Goal: Information Seeking & Learning: Learn about a topic

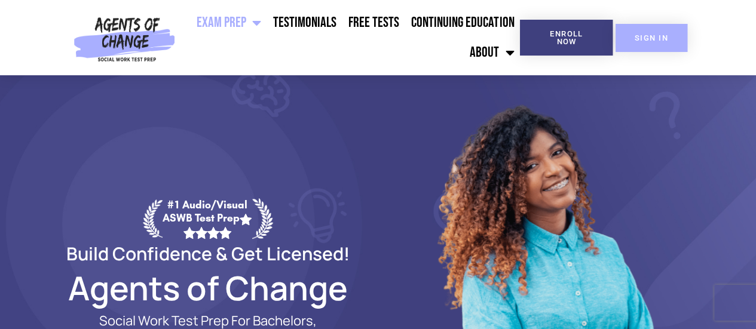
click at [646, 32] on link "SIGN IN" at bounding box center [652, 38] width 72 height 28
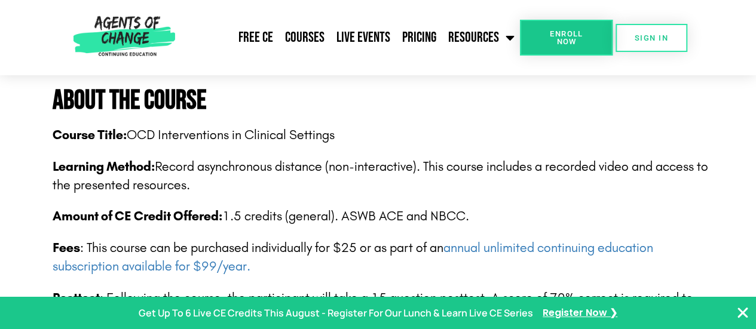
scroll to position [280, 0]
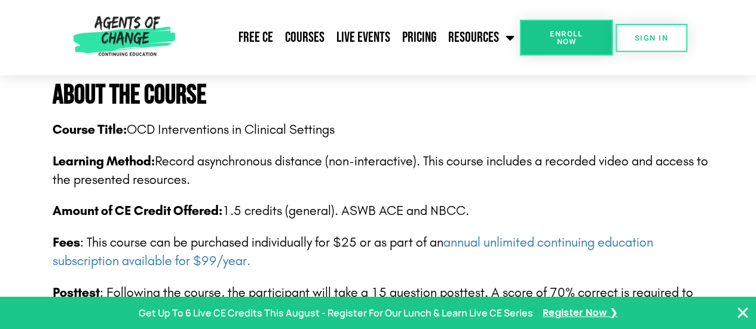
click at [504, 188] on p "Learning Method: Record asynchronous distance (non-interactive). This course in…" at bounding box center [386, 170] width 666 height 37
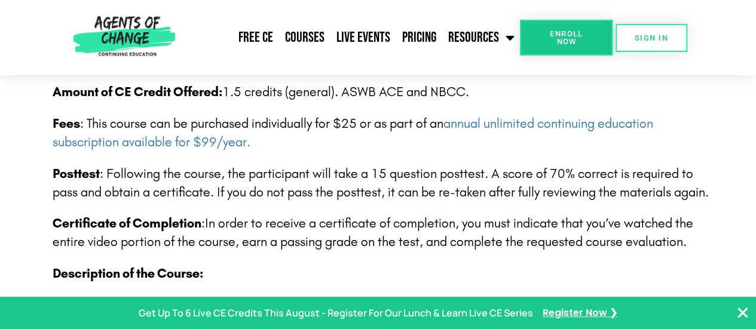
scroll to position [400, 0]
click at [385, 181] on span "Posttest : Following the course, the participant will take a 15 question postte…" at bounding box center [381, 183] width 656 height 34
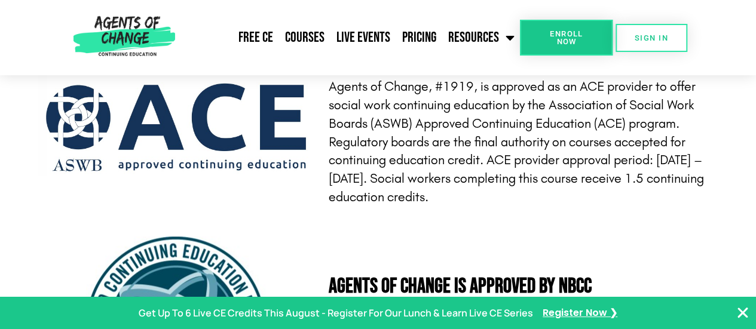
scroll to position [2791, 0]
